Goal: Transaction & Acquisition: Purchase product/service

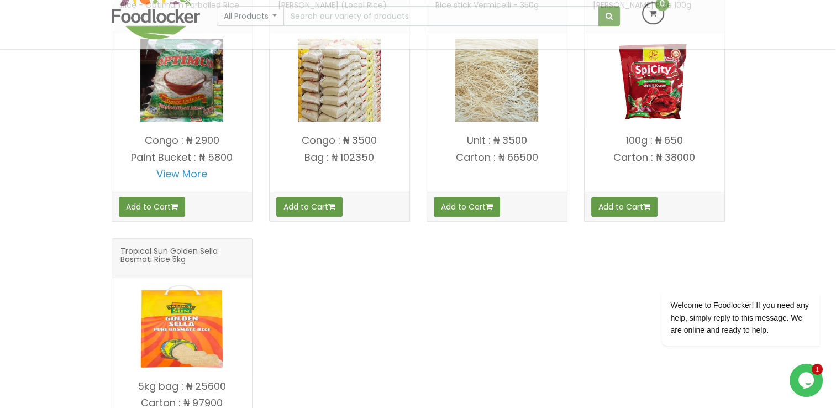
scroll to position [442, 0]
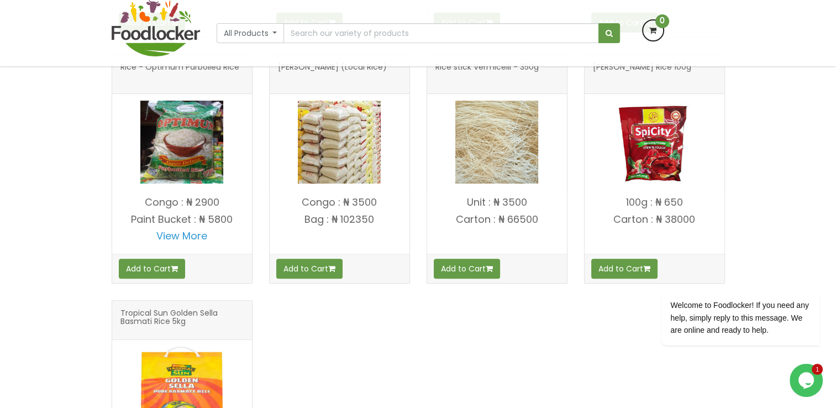
drag, startPoint x: 334, startPoint y: 156, endPoint x: 307, endPoint y: 151, distance: 28.2
drag, startPoint x: 307, startPoint y: 151, endPoint x: 334, endPoint y: 260, distance: 112.4
click at [367, 338] on div "Ofada Rice (Picked)" at bounding box center [418, 176] width 630 height 737
click at [188, 236] on link "View More" at bounding box center [181, 236] width 51 height 14
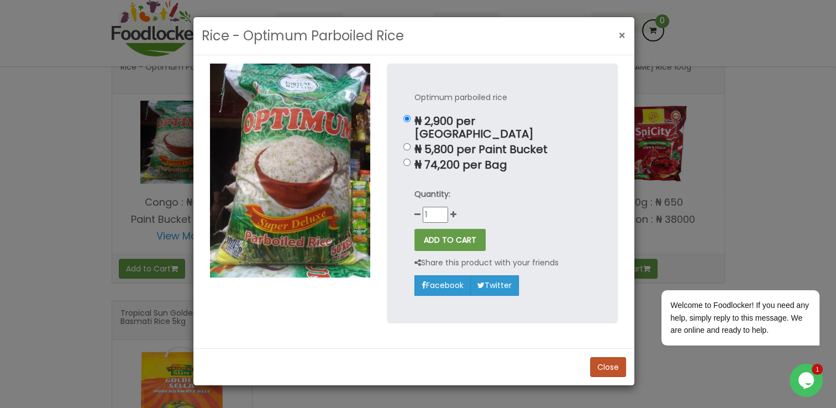
click at [619, 33] on span "×" at bounding box center [623, 36] width 8 height 16
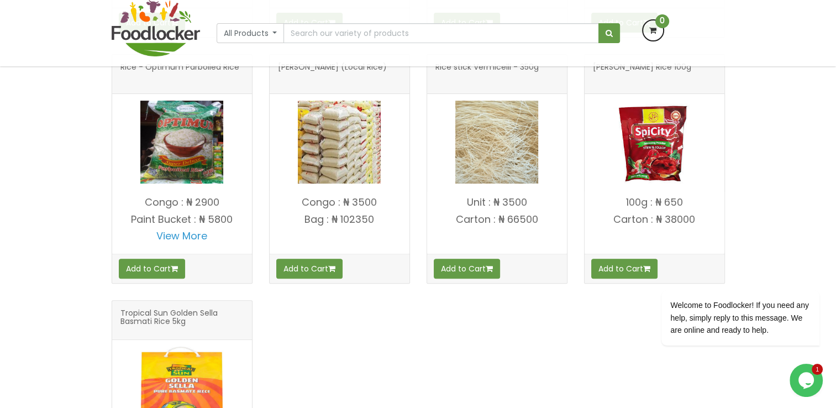
click at [214, 238] on p "View More" at bounding box center [182, 236] width 140 height 11
click at [214, 218] on p "Paint Bucket : ₦ 5800" at bounding box center [182, 219] width 140 height 11
drag, startPoint x: 200, startPoint y: 145, endPoint x: 268, endPoint y: 322, distance: 189.3
click at [269, 328] on div "Ofada Rice (Picked)" at bounding box center [418, 176] width 630 height 737
click at [184, 233] on link "View More" at bounding box center [181, 236] width 51 height 14
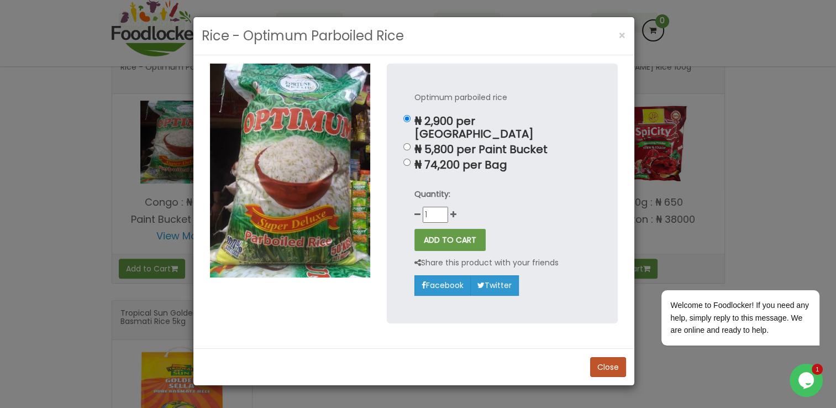
click at [327, 170] on img at bounding box center [290, 171] width 160 height 214
click at [480, 102] on p "Optimum parboiled rice" at bounding box center [503, 97] width 176 height 13
click at [469, 126] on p "₦ 2,900 per [GEOGRAPHIC_DATA]" at bounding box center [503, 127] width 176 height 25
click at [411, 122] on input "₦ 2,900 per [GEOGRAPHIC_DATA]" at bounding box center [407, 118] width 7 height 7
click at [453, 143] on p "₦ 5,800 per Paint Bucket" at bounding box center [503, 149] width 176 height 13
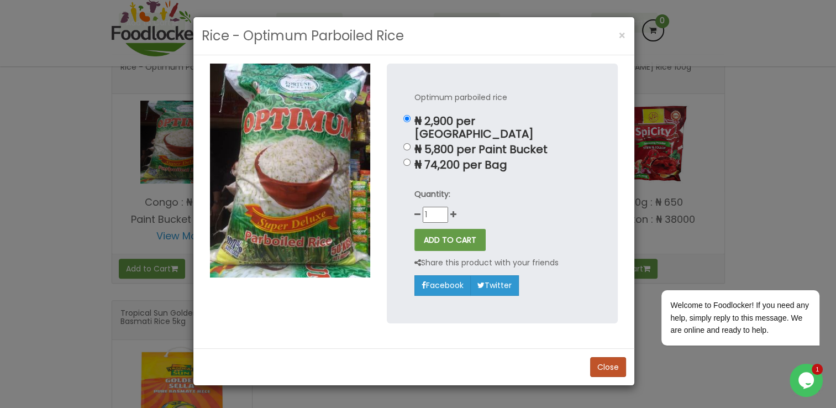
click at [411, 143] on input "₦ 5,800 per Paint Bucket" at bounding box center [407, 146] width 7 height 7
radio input "true"
click at [448, 116] on p "₦ 2,900 per [GEOGRAPHIC_DATA]" at bounding box center [503, 127] width 176 height 25
click at [411, 116] on input "₦ 2,900 per [GEOGRAPHIC_DATA]" at bounding box center [407, 118] width 7 height 7
radio input "true"
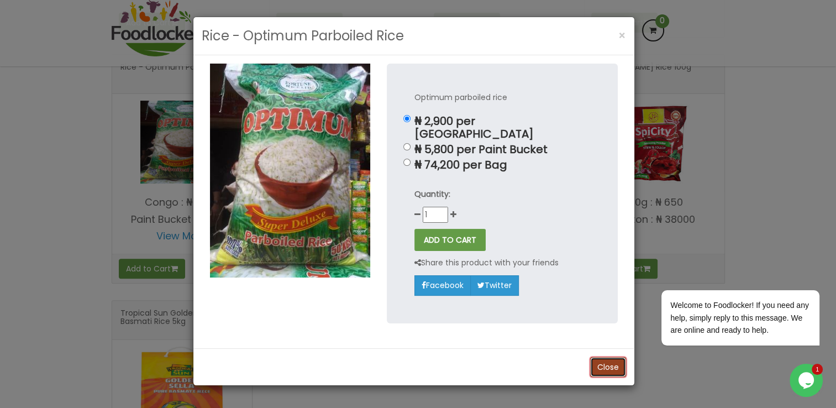
click at [597, 357] on button "Close" at bounding box center [608, 367] width 36 height 20
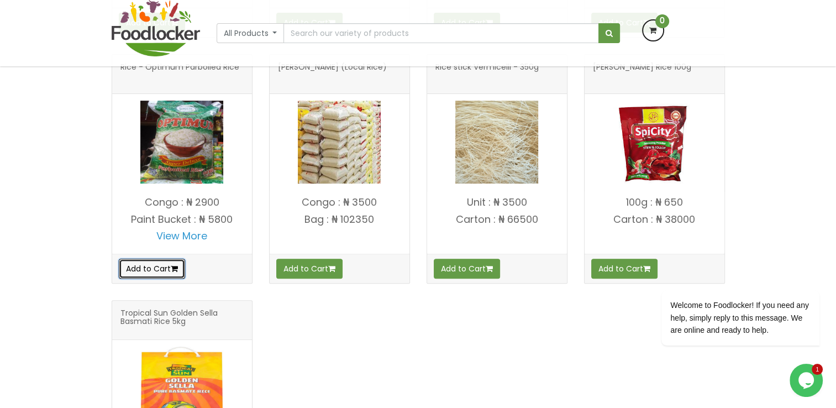
click at [151, 261] on button "Add to Cart" at bounding box center [152, 269] width 66 height 20
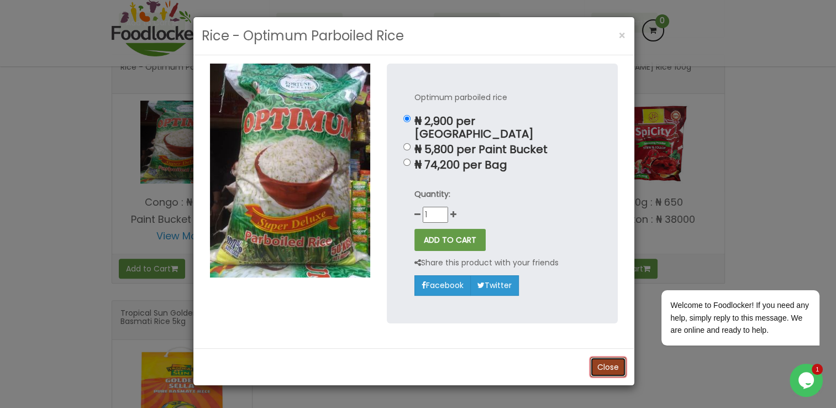
click at [610, 357] on button "Close" at bounding box center [608, 367] width 36 height 20
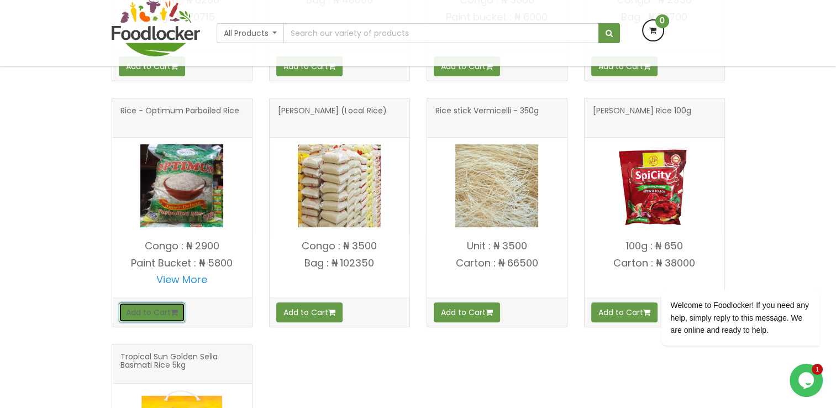
scroll to position [498, 0]
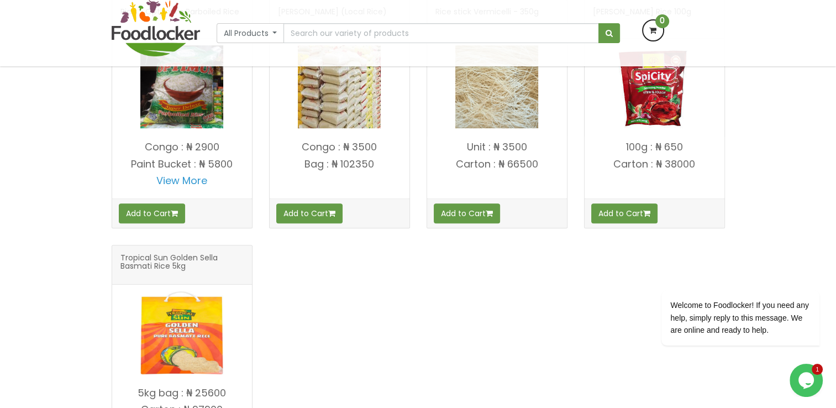
click at [202, 219] on div "Add to Cart" at bounding box center [182, 212] width 140 height 29
click at [204, 160] on p "Paint Bucket : ₦ 5800" at bounding box center [182, 164] width 140 height 11
click at [196, 148] on p "Congo : ₦ 2900" at bounding box center [182, 147] width 140 height 11
click at [192, 114] on img at bounding box center [181, 86] width 83 height 83
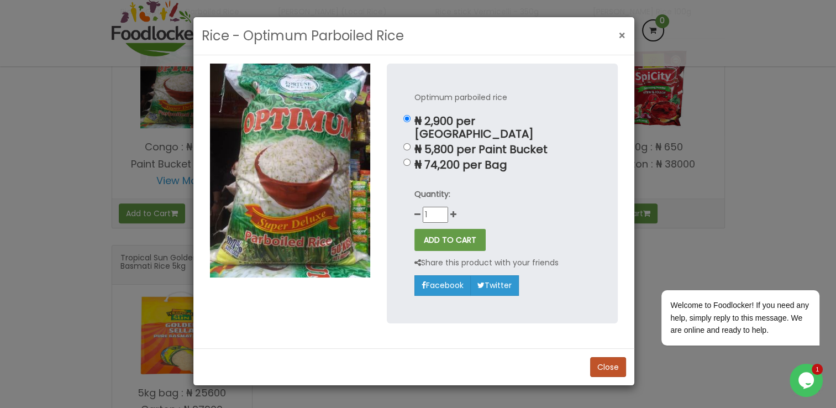
click at [619, 32] on span "×" at bounding box center [623, 36] width 8 height 16
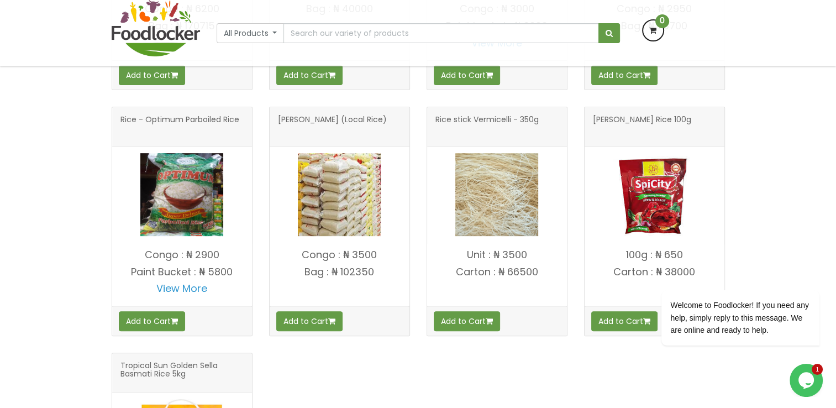
scroll to position [391, 0]
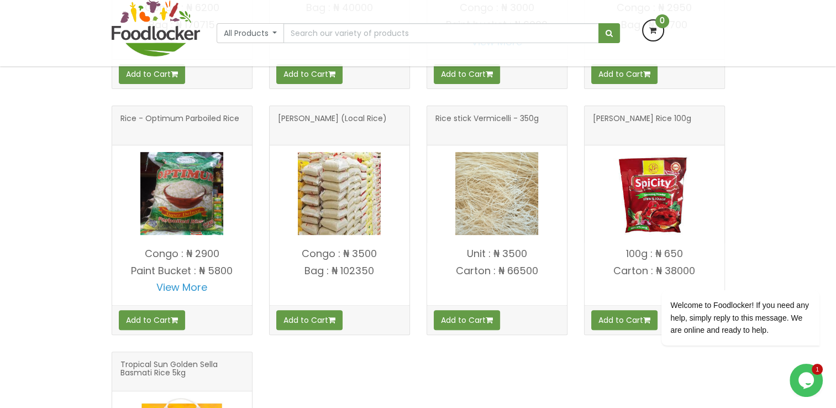
click at [360, 170] on img at bounding box center [339, 193] width 83 height 83
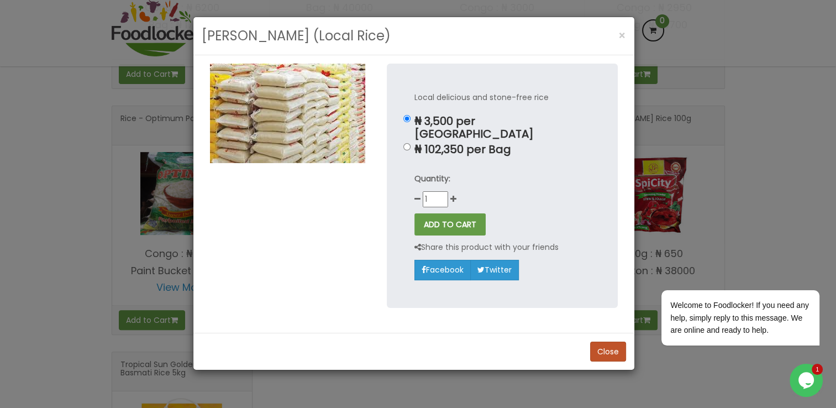
click at [118, 202] on div "Rice - Sarafa (Local Rice) × Local delicious and stone-free rice ₦ 3,500 per Co…" at bounding box center [418, 204] width 836 height 408
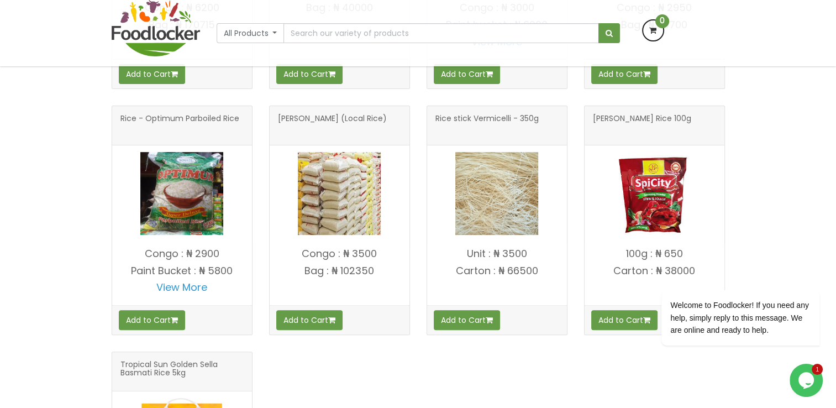
click at [191, 201] on img at bounding box center [181, 193] width 83 height 83
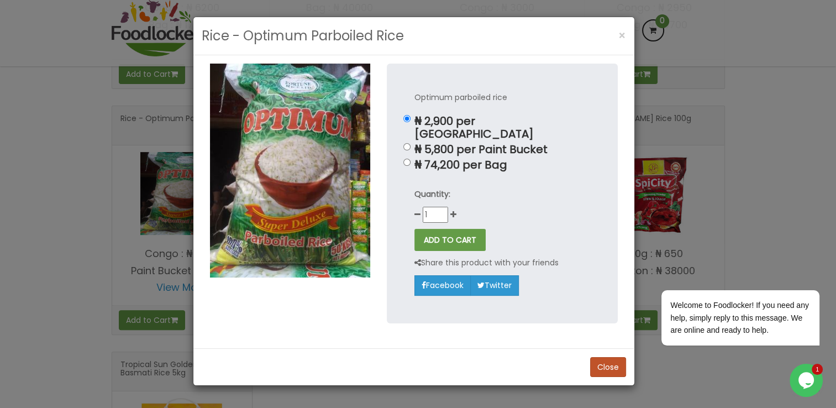
click at [73, 201] on div "Rice - Optimum Parboiled Rice × Optimum parboiled rice ₦ 2,900 per [GEOGRAPHIC_…" at bounding box center [418, 204] width 836 height 408
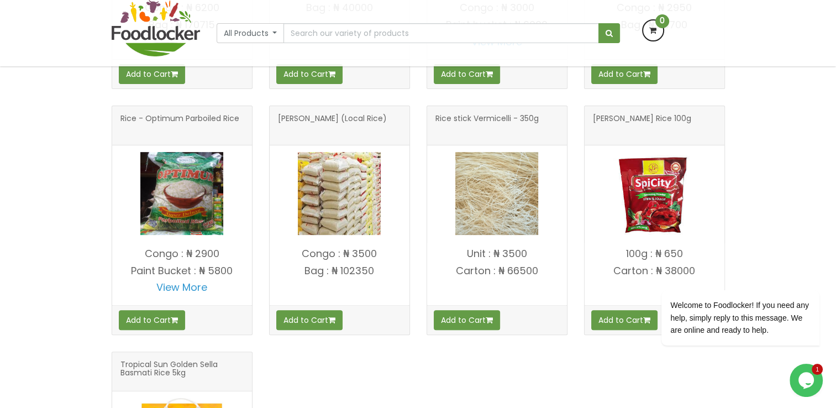
click at [170, 205] on img at bounding box center [181, 193] width 83 height 83
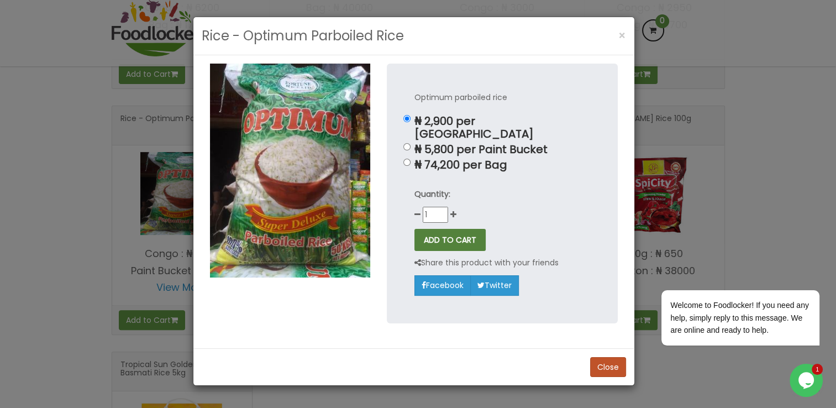
click at [453, 229] on button "ADD TO CART" at bounding box center [450, 240] width 71 height 22
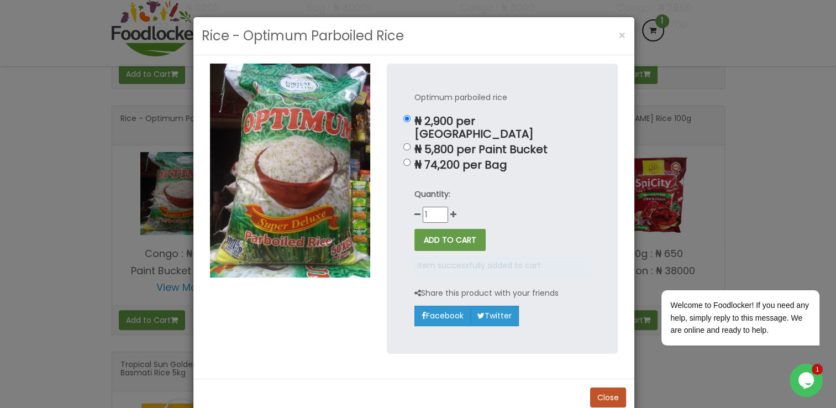
click at [294, 185] on img at bounding box center [290, 171] width 160 height 214
click at [315, 108] on img at bounding box center [290, 171] width 160 height 214
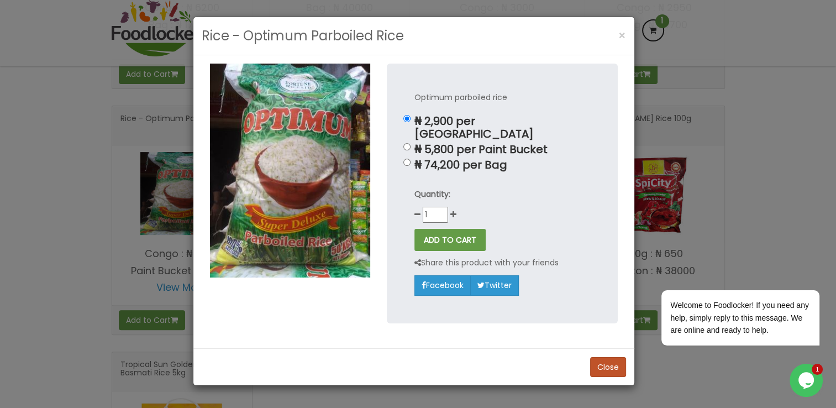
click at [315, 108] on img at bounding box center [290, 171] width 160 height 214
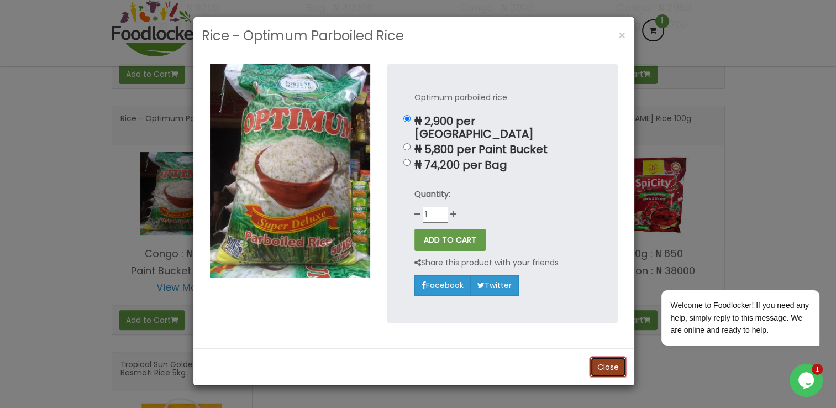
click at [620, 357] on button "Close" at bounding box center [608, 367] width 36 height 20
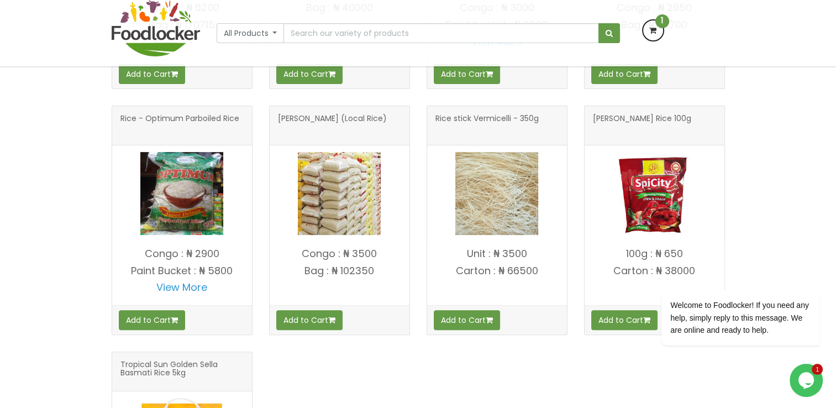
click at [669, 22] on span "1" at bounding box center [663, 21] width 14 height 14
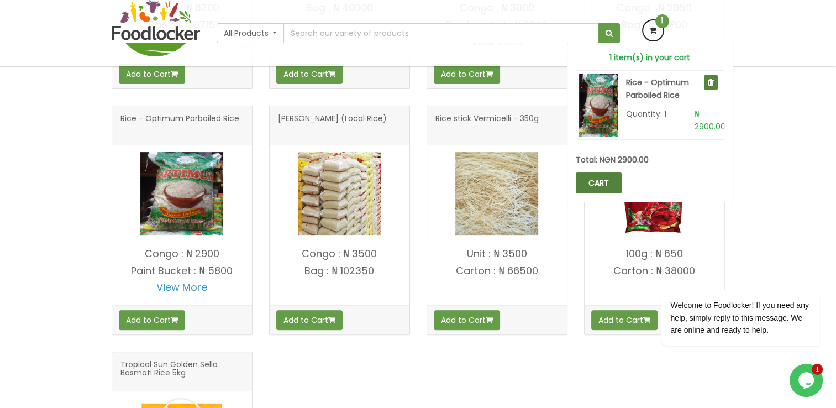
click at [602, 188] on link "CART" at bounding box center [599, 182] width 46 height 21
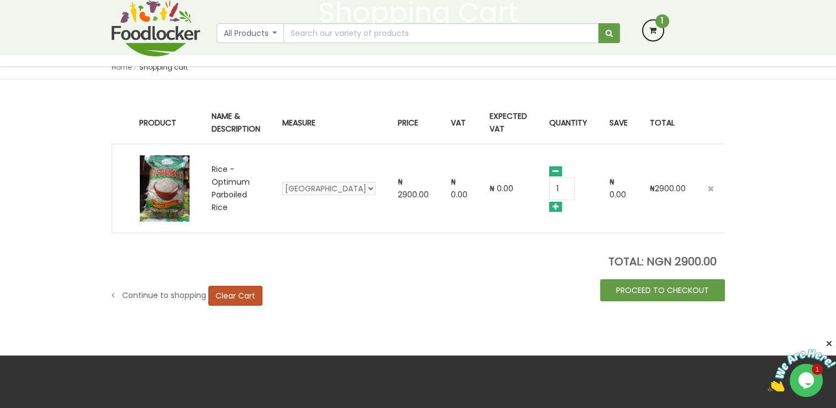
scroll to position [111, 0]
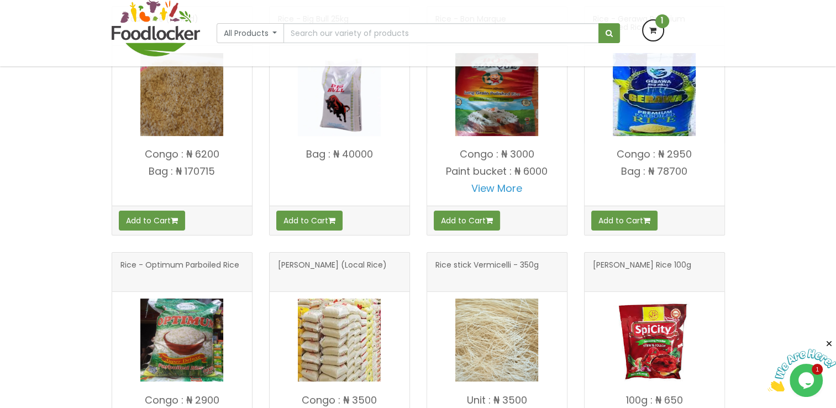
scroll to position [241, 0]
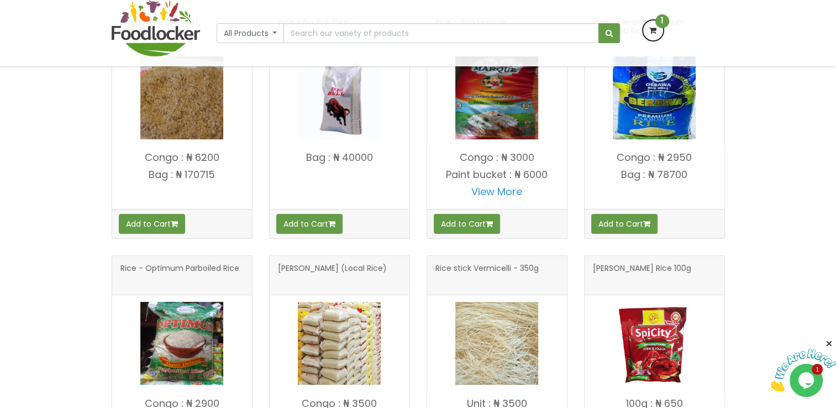
click at [196, 115] on img at bounding box center [181, 97] width 83 height 83
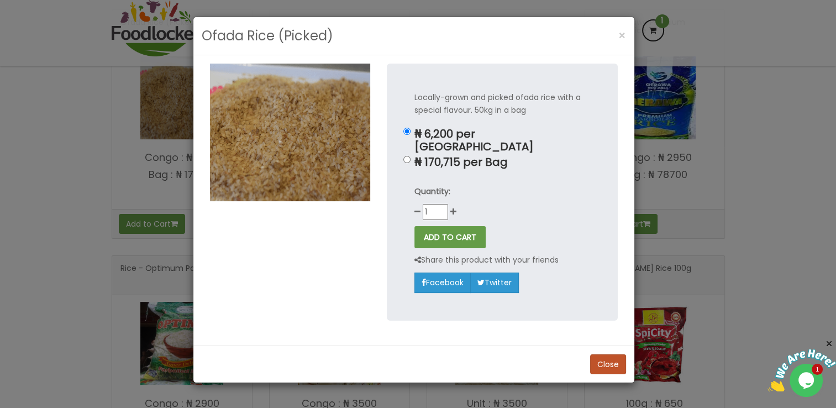
click at [93, 163] on div "Ofada Rice (Picked) × Locally-grown and picked ofada rice with a special flavou…" at bounding box center [418, 204] width 836 height 408
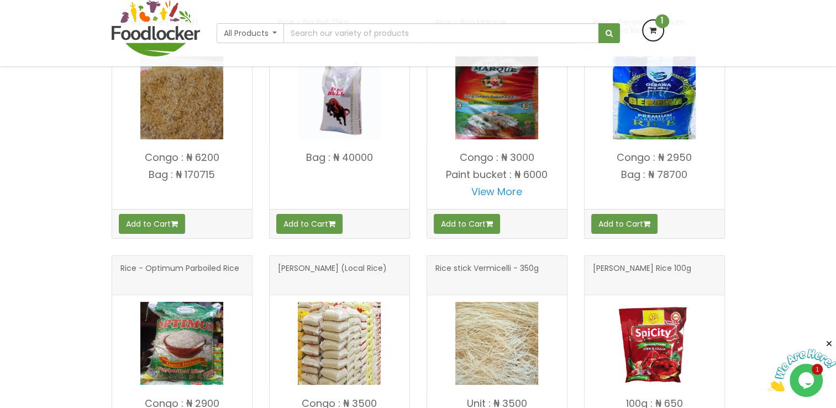
click at [343, 143] on div at bounding box center [340, 97] width 140 height 97
click at [342, 75] on img at bounding box center [339, 97] width 83 height 83
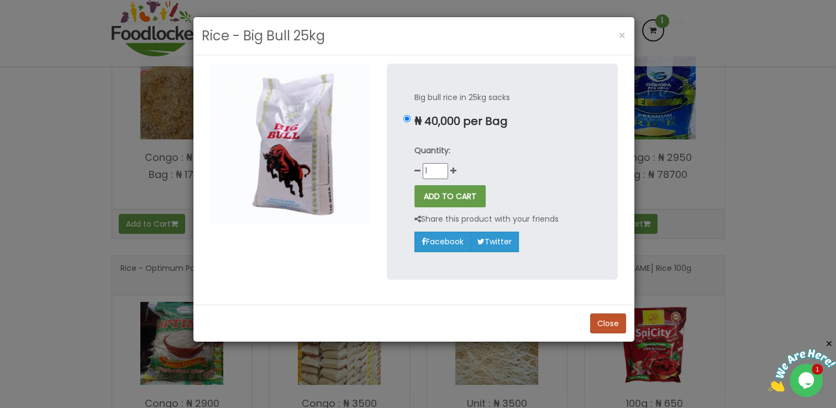
click at [61, 151] on div "Rice - Big Bull 25kg × Big bull rice in 25kg sacks ₦ 40,000 per Bag Quantity: 1…" at bounding box center [418, 204] width 836 height 408
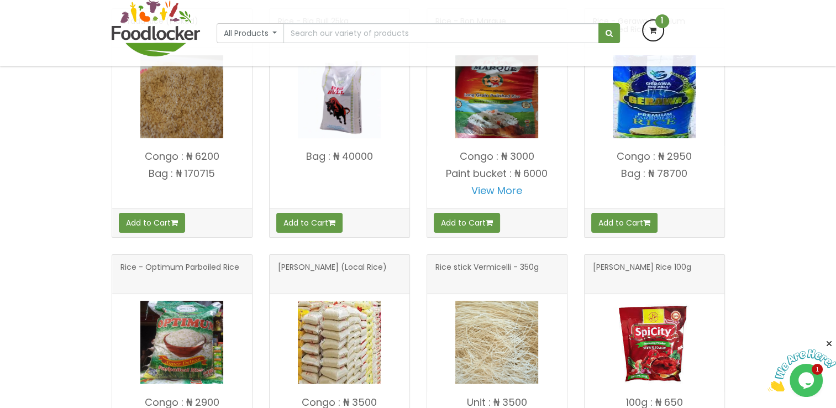
scroll to position [407, 0]
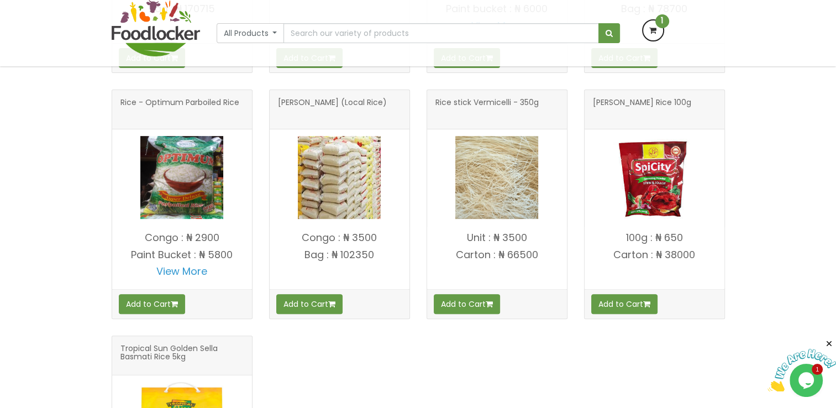
click at [188, 226] on div "Congo : ₦ 2900 Paint Bucket : ₦ 5800 View More" at bounding box center [182, 257] width 140 height 63
drag, startPoint x: 208, startPoint y: 251, endPoint x: 146, endPoint y: 163, distance: 107.7
click at [146, 163] on img at bounding box center [181, 177] width 83 height 83
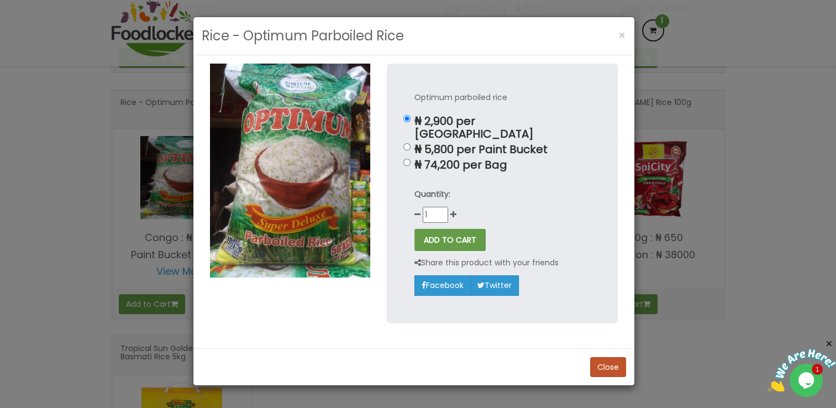
click at [62, 200] on div "Rice - Optimum Parboiled Rice × Optimum parboiled rice ₦ 2,900 per [GEOGRAPHIC_…" at bounding box center [418, 204] width 836 height 408
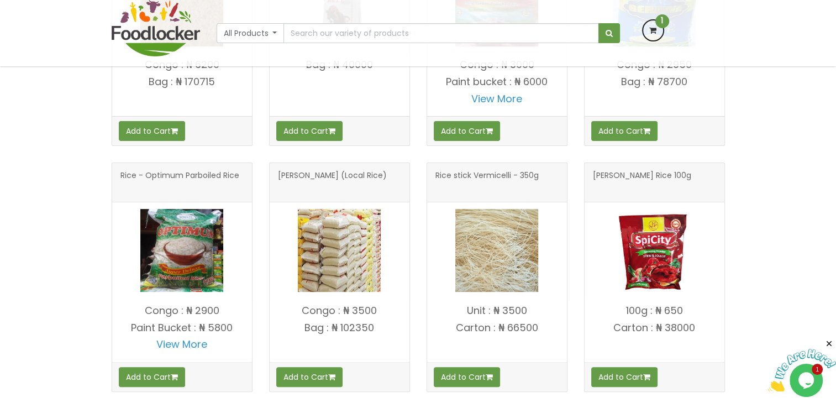
scroll to position [276, 0]
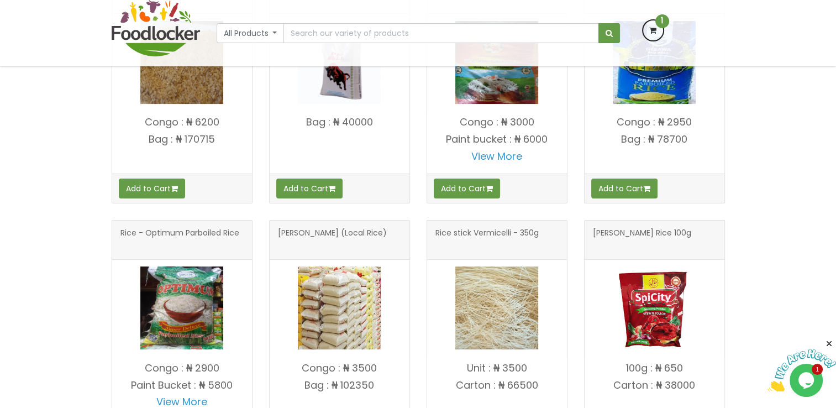
click at [197, 280] on img at bounding box center [181, 307] width 83 height 83
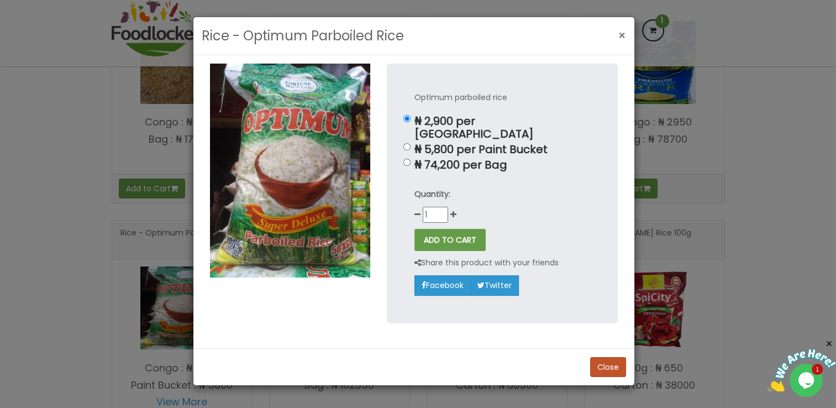
click at [618, 33] on button "×" at bounding box center [622, 35] width 19 height 23
